Goal: Information Seeking & Learning: Learn about a topic

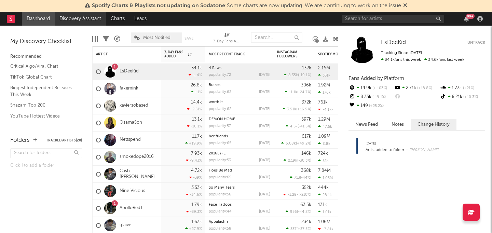
click at [79, 18] on link "Discovery Assistant" at bounding box center [80, 19] width 51 height 14
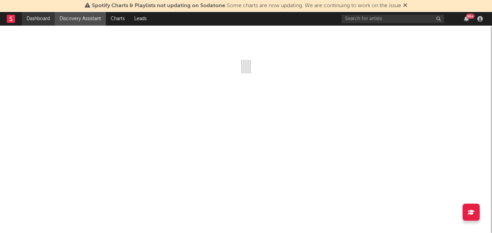
click at [42, 17] on link "Dashboard" at bounding box center [38, 19] width 33 height 14
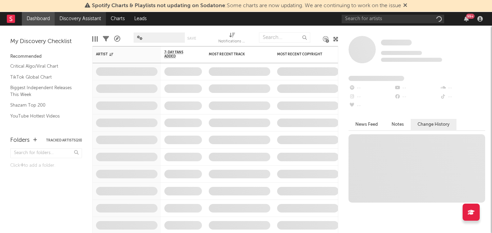
click at [68, 18] on link "Discovery Assistant" at bounding box center [80, 19] width 51 height 14
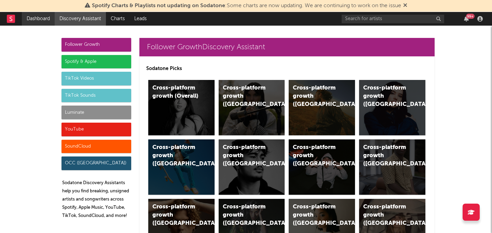
click at [33, 22] on link "Dashboard" at bounding box center [38, 19] width 33 height 14
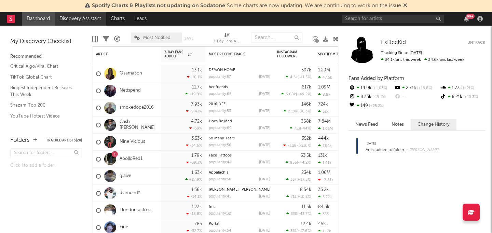
click at [82, 20] on link "Discovery Assistant" at bounding box center [80, 19] width 51 height 14
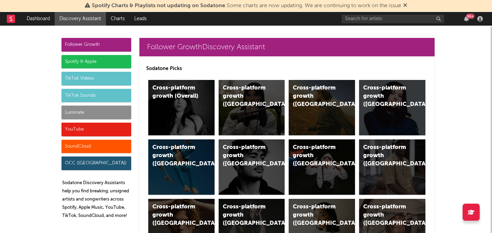
click at [93, 59] on div "Spotify & Apple" at bounding box center [96, 62] width 70 height 14
click at [324, 112] on div "Cross-platform growth ([GEOGRAPHIC_DATA])" at bounding box center [321, 107] width 66 height 55
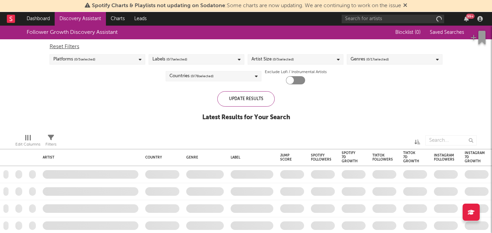
checkbox input "true"
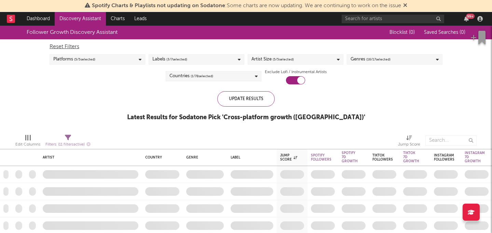
click at [362, 62] on div "Genres ( 16 / 17 selected)" at bounding box center [370, 59] width 40 height 8
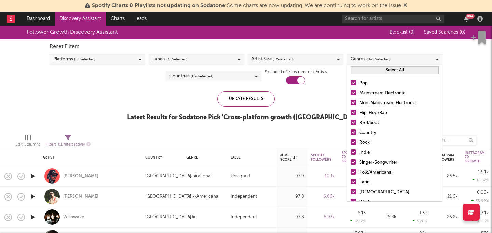
click at [364, 68] on button "Select All" at bounding box center [394, 70] width 88 height 8
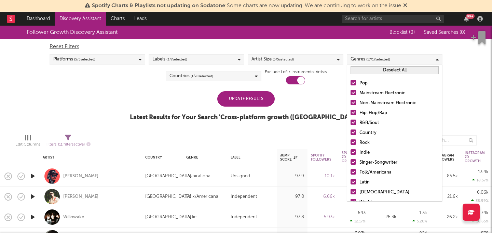
click at [366, 72] on button "Deselect All" at bounding box center [394, 70] width 88 height 8
click at [355, 111] on div at bounding box center [352, 112] width 5 height 5
click at [350, 111] on input "Hip-Hop/Rap" at bounding box center [350, 113] width 0 height 8
click at [304, 137] on div at bounding box center [320, 140] width 143 height 17
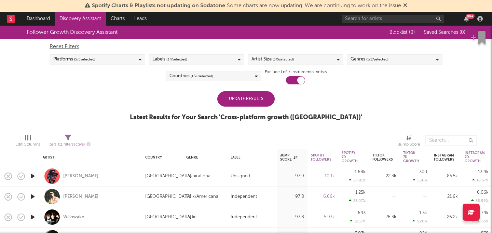
click at [236, 62] on div "Labels ( 3 / 7 selected)" at bounding box center [196, 59] width 96 height 10
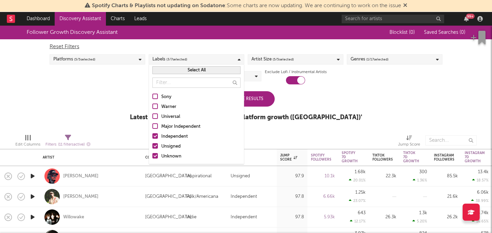
click at [236, 62] on div "Labels ( 3 / 7 selected)" at bounding box center [196, 59] width 96 height 10
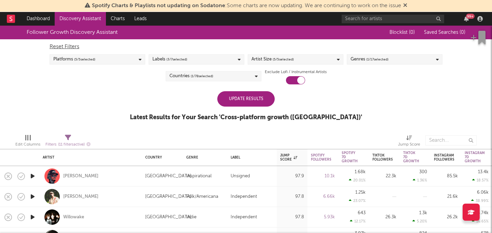
click at [248, 100] on div "Update Results" at bounding box center [245, 98] width 57 height 15
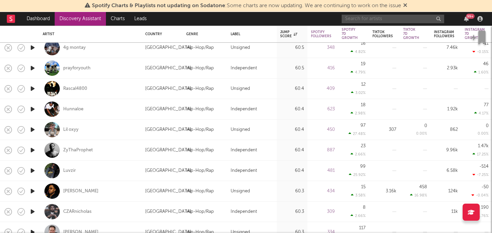
click at [386, 19] on input "text" at bounding box center [392, 19] width 102 height 9
click at [389, 19] on input "[PERSON_NAME]" at bounding box center [392, 19] width 102 height 9
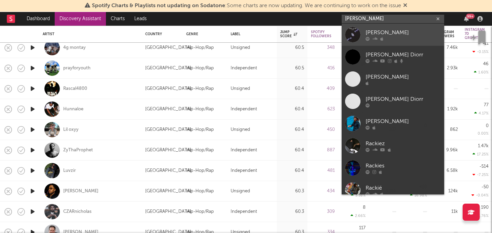
type input "[PERSON_NAME]"
click at [405, 33] on div "[PERSON_NAME]" at bounding box center [402, 32] width 75 height 8
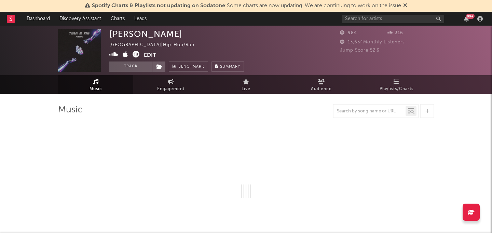
select select "6m"
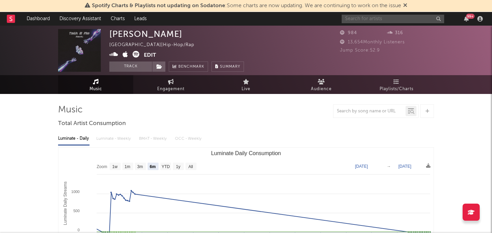
click at [381, 19] on input "text" at bounding box center [392, 19] width 102 height 9
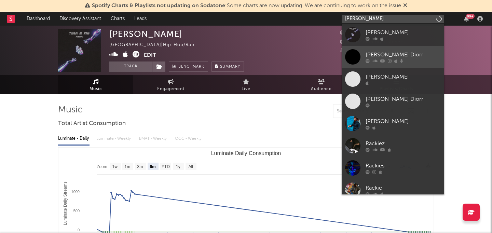
scroll to position [51, 0]
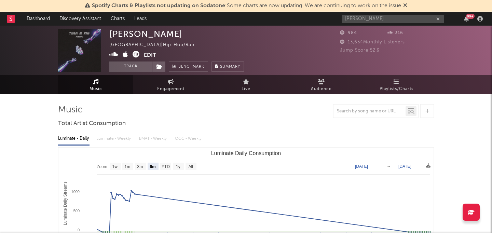
click at [371, 12] on div "Spotify Charts & Playlists not updating on Sodatone : Some charts are now updat…" at bounding box center [246, 6] width 492 height 12
click at [371, 16] on input "[PERSON_NAME]" at bounding box center [392, 19] width 102 height 9
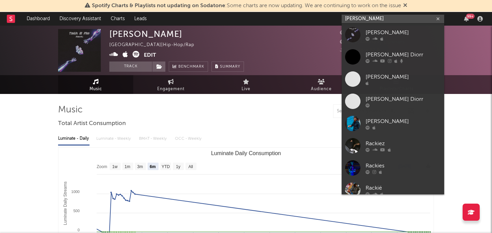
click at [371, 16] on input "[PERSON_NAME]" at bounding box center [392, 19] width 102 height 9
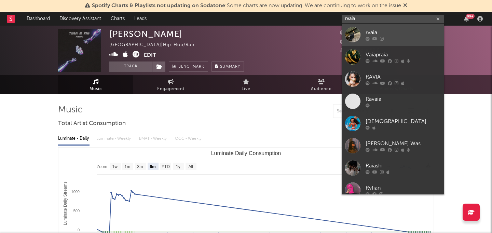
type input "rvaia"
click at [393, 30] on div "rvaia" at bounding box center [402, 32] width 75 height 8
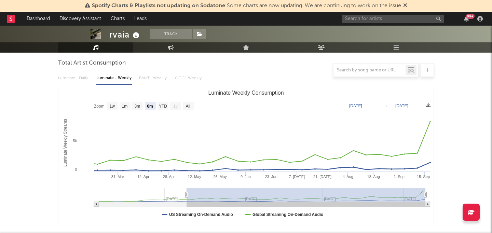
scroll to position [60, 0]
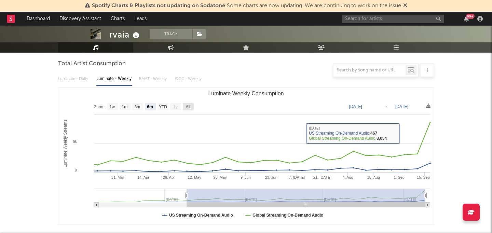
click at [188, 103] on rect "Luminate Weekly Consumption" at bounding box center [188, 107] width 11 height 8
select select "All"
type input "[DATE]"
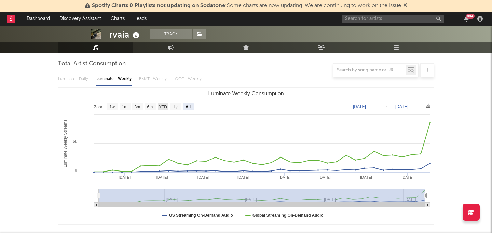
click at [159, 109] on rect "Luminate Weekly Consumption" at bounding box center [162, 107] width 11 height 8
select select "YTD"
click at [187, 109] on text "All" at bounding box center [187, 106] width 5 height 5
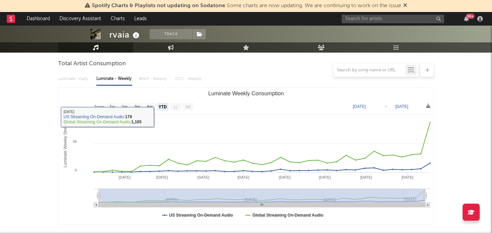
click at [187, 109] on text "All" at bounding box center [187, 106] width 5 height 5
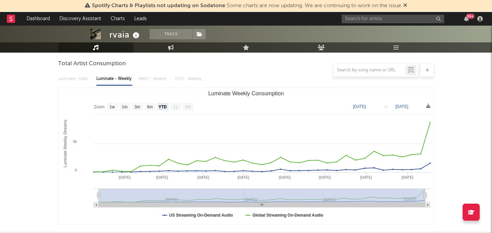
click at [86, 81] on div "Luminate - Daily Luminate - Weekly BMAT - Weekly OCC - Weekly" at bounding box center [245, 79] width 375 height 12
click at [78, 81] on div "Luminate - Daily Luminate - Weekly BMAT - Weekly OCC - Weekly" at bounding box center [245, 79] width 375 height 12
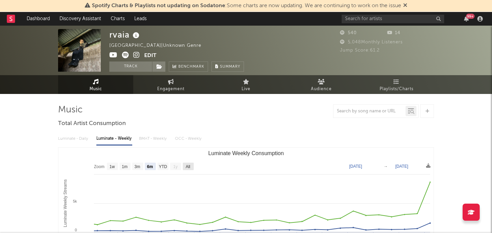
click at [192, 167] on rect "Luminate Weekly Consumption" at bounding box center [188, 166] width 11 height 8
select select "All"
type input "[DATE]"
